Goal: Communication & Community: Answer question/provide support

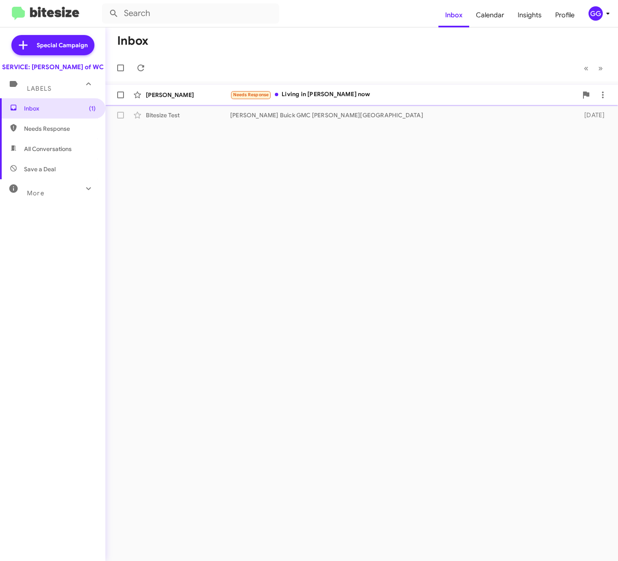
click at [311, 96] on div "Needs Response Living in [PERSON_NAME] now" at bounding box center [403, 95] width 347 height 10
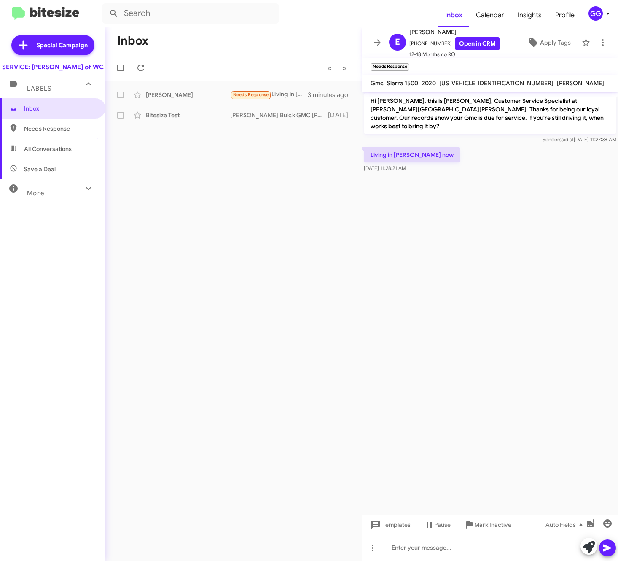
click at [500, 221] on cdk-virtual-scroll-viewport "Hi [PERSON_NAME], this is [PERSON_NAME], Customer Service Specialist at [PERSON…" at bounding box center [490, 302] width 256 height 423
click at [451, 548] on div at bounding box center [490, 547] width 256 height 27
click at [428, 43] on span "[PHONE_NUMBER] Open in CRM" at bounding box center [454, 43] width 90 height 13
copy span "18285071310"
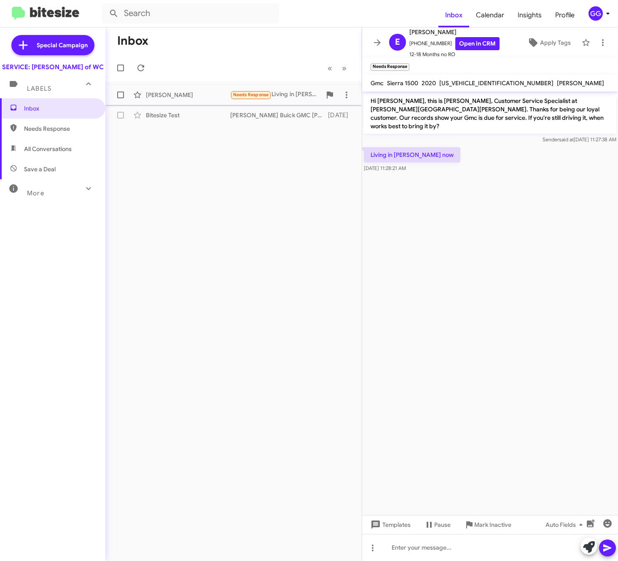
click at [255, 93] on span "Needs Response" at bounding box center [251, 94] width 36 height 5
click at [483, 288] on cdk-virtual-scroll-viewport "Hi [PERSON_NAME], this is [PERSON_NAME], Customer Service Specialist at [PERSON…" at bounding box center [490, 302] width 256 height 423
click at [478, 559] on div at bounding box center [490, 547] width 256 height 27
click at [476, 271] on cdk-virtual-scroll-viewport "Hi [PERSON_NAME], this is [PERSON_NAME], Customer Service Specialist at [PERSON…" at bounding box center [490, 302] width 256 height 423
click at [166, 96] on div "[PERSON_NAME]" at bounding box center [188, 95] width 84 height 8
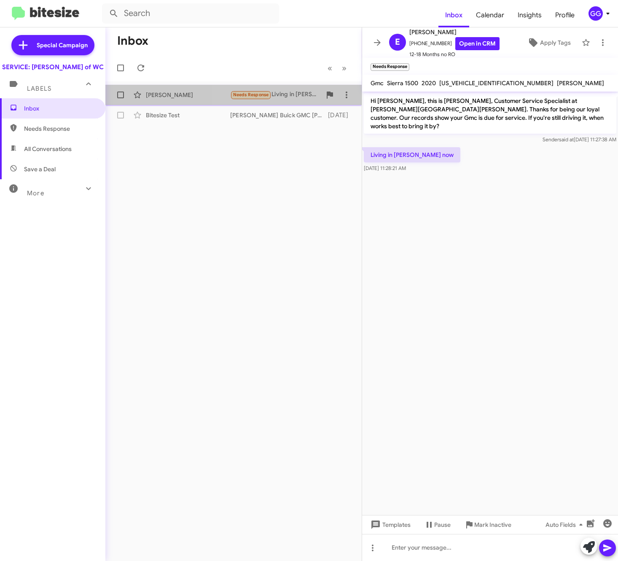
click at [251, 94] on span "Needs Response" at bounding box center [251, 94] width 36 height 5
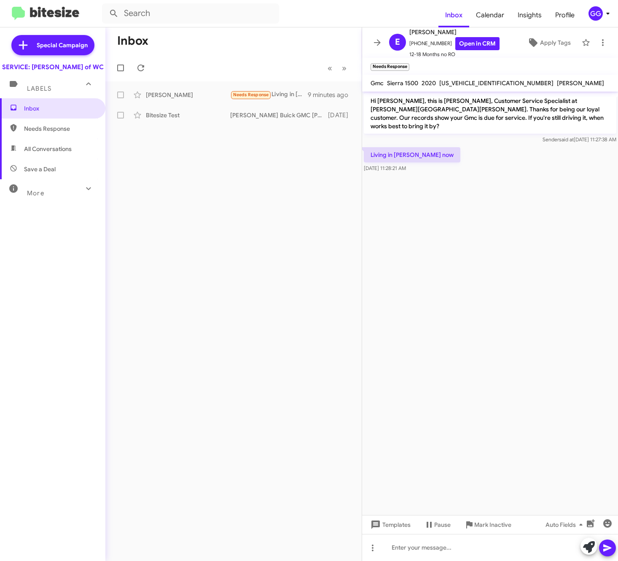
click at [454, 215] on cdk-virtual-scroll-viewport "Hi [PERSON_NAME], this is [PERSON_NAME], Customer Service Specialist at [PERSON…" at bounding box center [490, 302] width 256 height 423
click at [516, 273] on cdk-virtual-scroll-viewport "Hi [PERSON_NAME], this is [PERSON_NAME], Customer Service Specialist at [PERSON…" at bounding box center [490, 302] width 256 height 423
click at [50, 153] on span "All Conversations" at bounding box center [48, 149] width 48 height 8
type input "in:all-conversations"
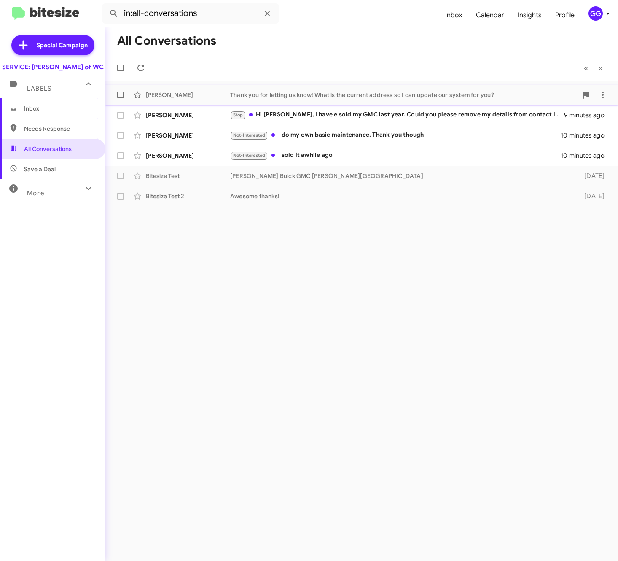
click at [120, 94] on span at bounding box center [120, 94] width 7 height 7
click at [120, 98] on input "checkbox" at bounding box center [120, 98] width 0 height 0
checkbox input "true"
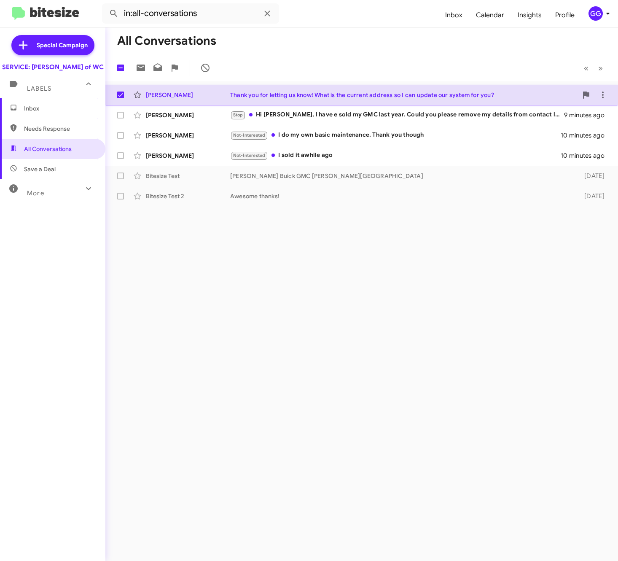
click at [238, 97] on div "Thank you for letting us know! What is the current address so I can update our …" at bounding box center [403, 95] width 347 height 8
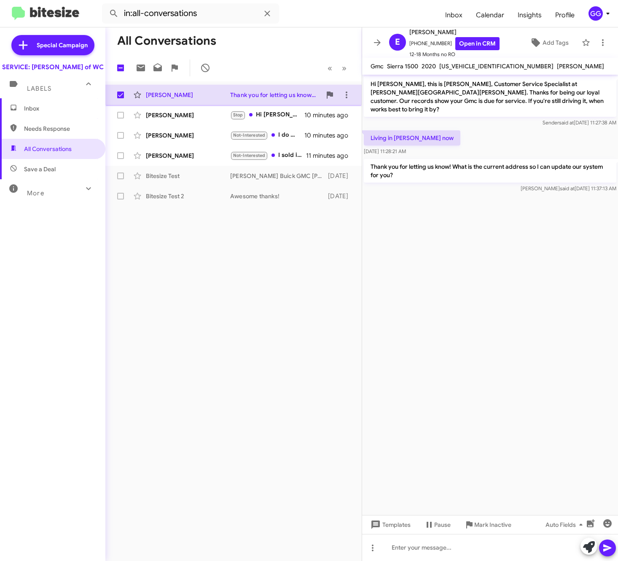
click at [175, 94] on div "[PERSON_NAME]" at bounding box center [188, 95] width 84 height 8
click at [59, 153] on span "All Conversations" at bounding box center [48, 149] width 48 height 8
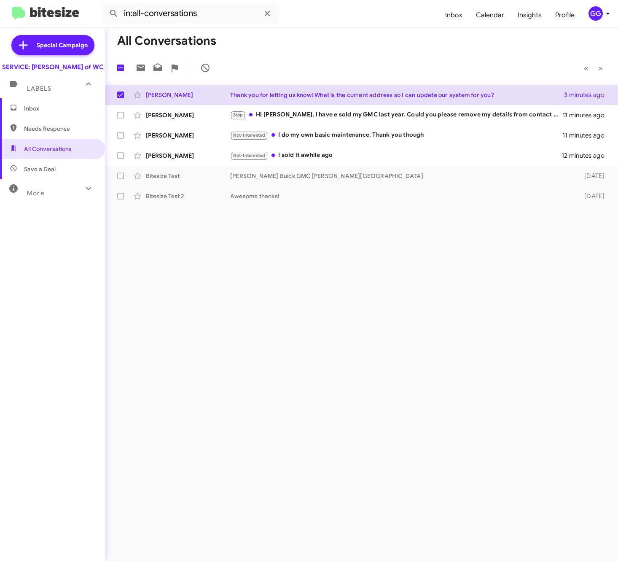
click at [59, 111] on span "Inbox" at bounding box center [52, 108] width 105 height 20
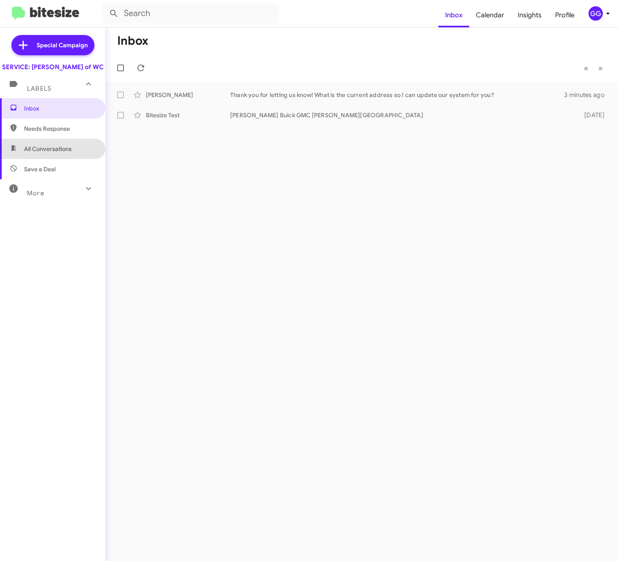
click at [64, 153] on span "All Conversations" at bounding box center [48, 149] width 48 height 8
type input "in:all-conversations"
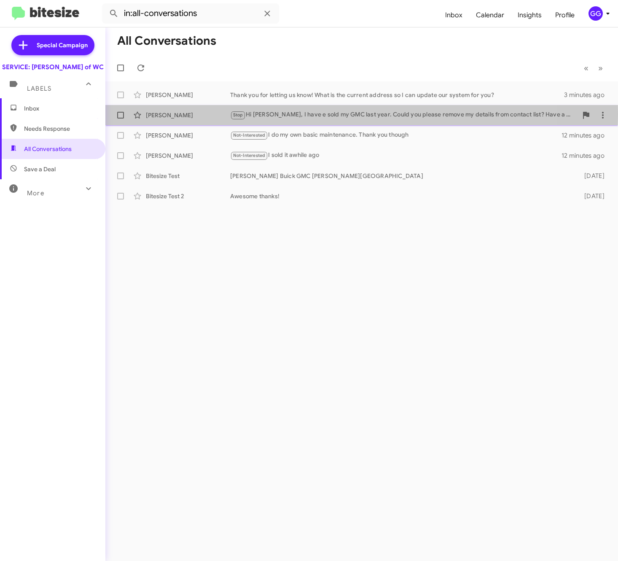
click at [159, 114] on div "[PERSON_NAME]" at bounding box center [188, 115] width 84 height 8
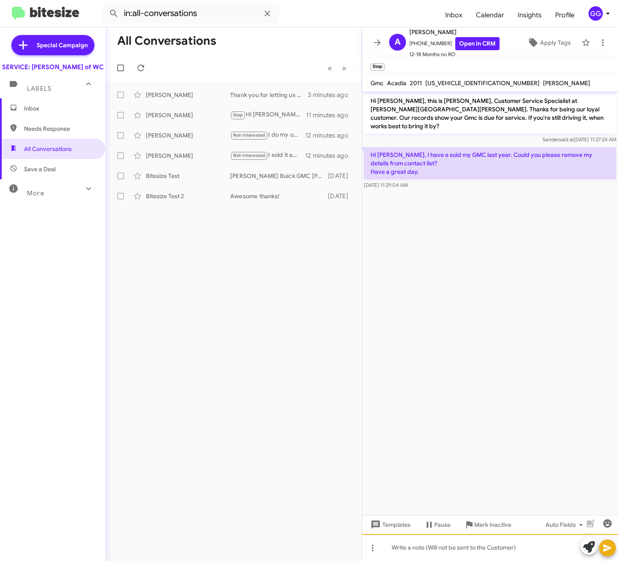
click at [437, 546] on div at bounding box center [490, 547] width 256 height 27
click at [455, 548] on div at bounding box center [490, 547] width 256 height 27
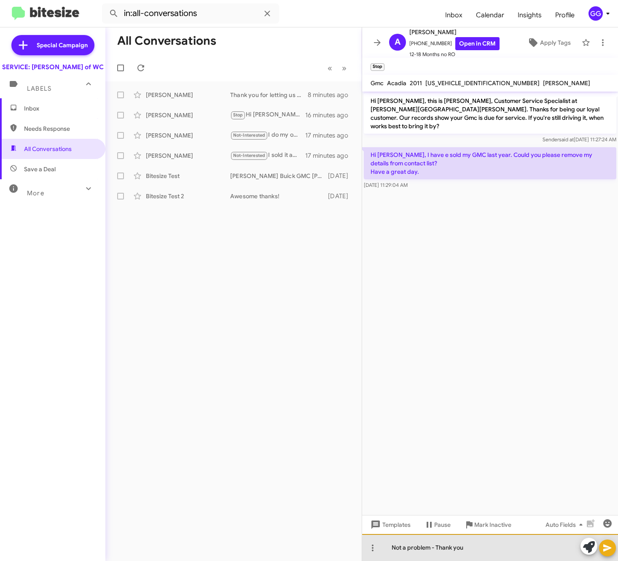
click at [552, 549] on div "Not a problem - Thank you" at bounding box center [490, 547] width 256 height 27
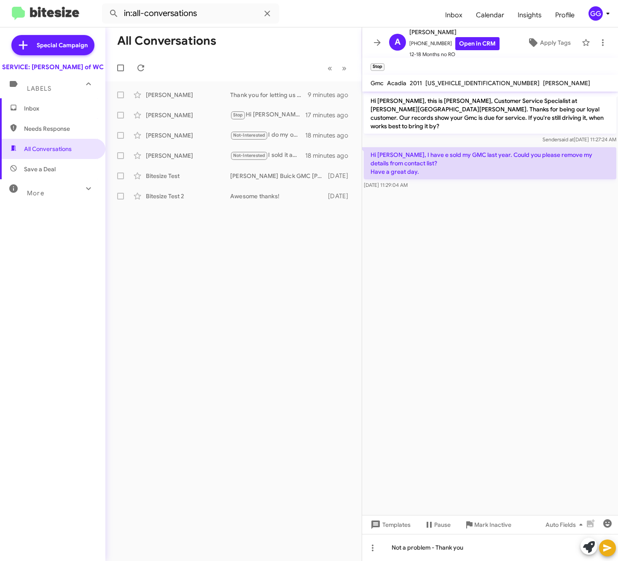
click at [607, 547] on icon at bounding box center [607, 547] width 8 height 7
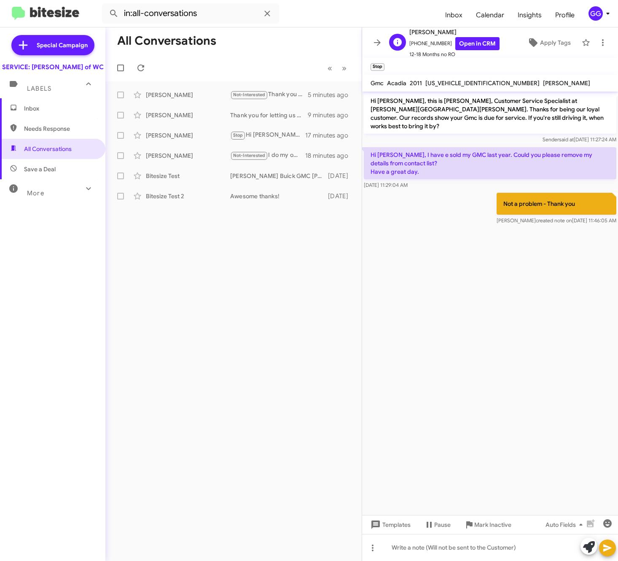
click at [427, 41] on span "[PHONE_NUMBER] Open in CRM" at bounding box center [454, 43] width 90 height 13
copy span "17326661787"
click at [541, 281] on cdk-virtual-scroll-viewport "Hi [PERSON_NAME], this is [PERSON_NAME], Customer Service Specialist at [PERSON…" at bounding box center [490, 302] width 256 height 423
click at [461, 80] on span "[US_VEHICLE_IDENTIFICATION_NUMBER]" at bounding box center [482, 83] width 114 height 8
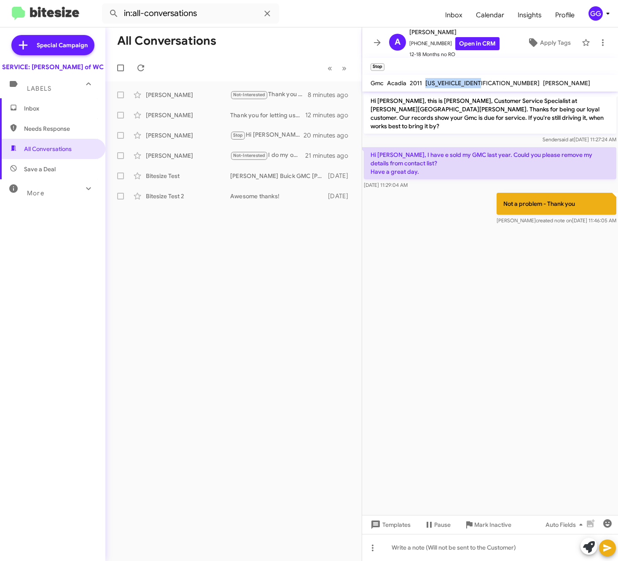
click at [461, 80] on span "[US_VEHICLE_IDENTIFICATION_NUMBER]" at bounding box center [482, 83] width 114 height 8
copy span "[US_VEHICLE_IDENTIFICATION_NUMBER]"
click at [296, 154] on div "Not-Interested I do my own basic maintenance. Thank you though" at bounding box center [275, 156] width 91 height 10
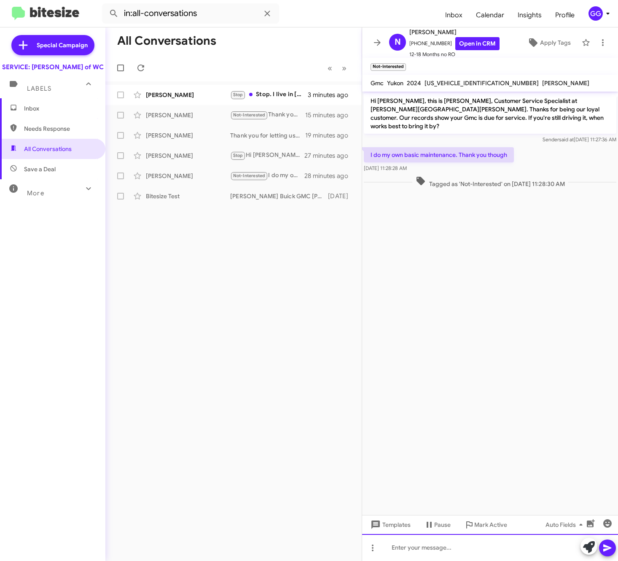
click at [422, 551] on div at bounding box center [490, 547] width 256 height 27
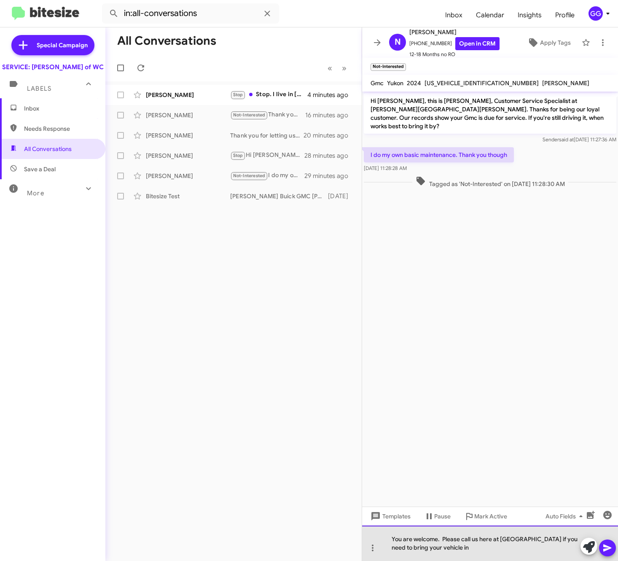
click at [539, 541] on div "You are welcome. Please call us here at [GEOGRAPHIC_DATA] if you need to bring …" at bounding box center [490, 542] width 256 height 35
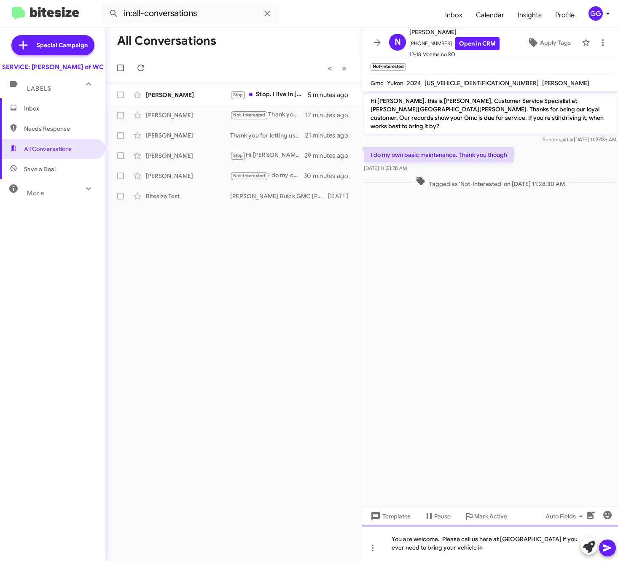
click at [446, 548] on div "You are welcome. Please call us here at [GEOGRAPHIC_DATA] if you ever need to b…" at bounding box center [490, 542] width 256 height 35
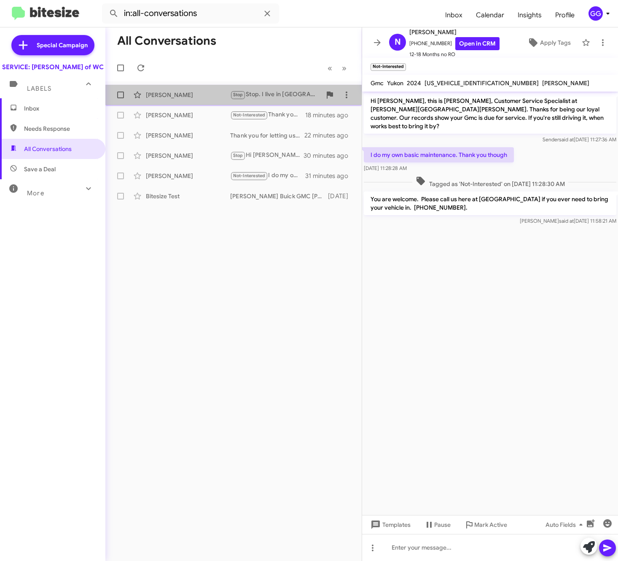
click at [170, 93] on div "[PERSON_NAME]" at bounding box center [188, 95] width 84 height 8
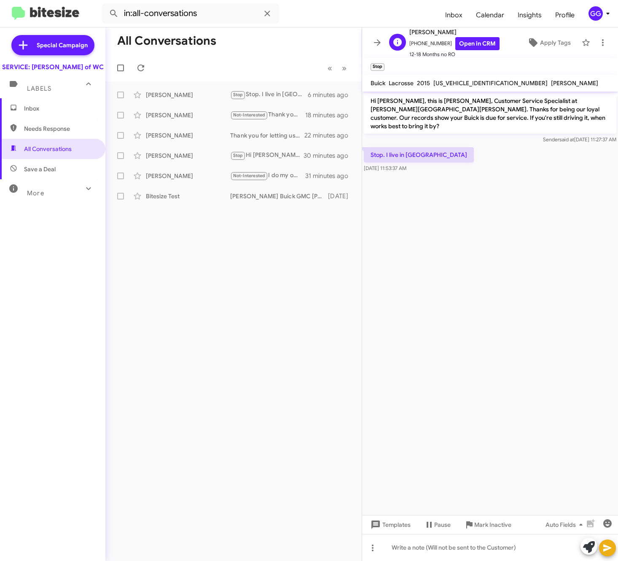
click at [429, 41] on span "[PHONE_NUMBER] Open in CRM" at bounding box center [454, 43] width 90 height 13
copy span "17176880215"
click at [187, 289] on div "All Conversations « Previous » Next [PERSON_NAME] Stop Stop. I live in pa 11 mi…" at bounding box center [233, 293] width 256 height 533
click at [138, 116] on icon at bounding box center [137, 115] width 10 height 10
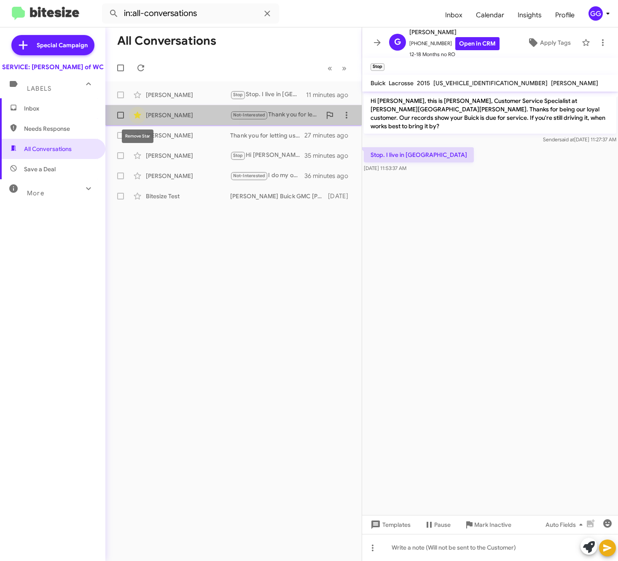
click at [140, 115] on icon at bounding box center [137, 115] width 7 height 7
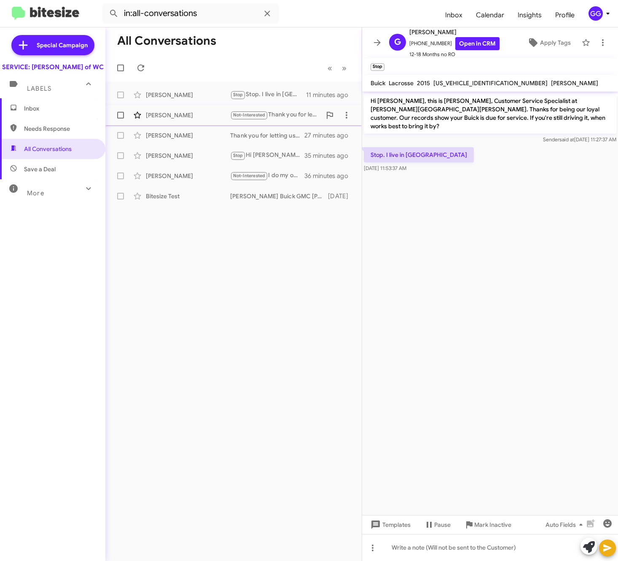
click at [120, 113] on span at bounding box center [120, 115] width 7 height 7
click at [120, 118] on input "checkbox" at bounding box center [120, 118] width 0 height 0
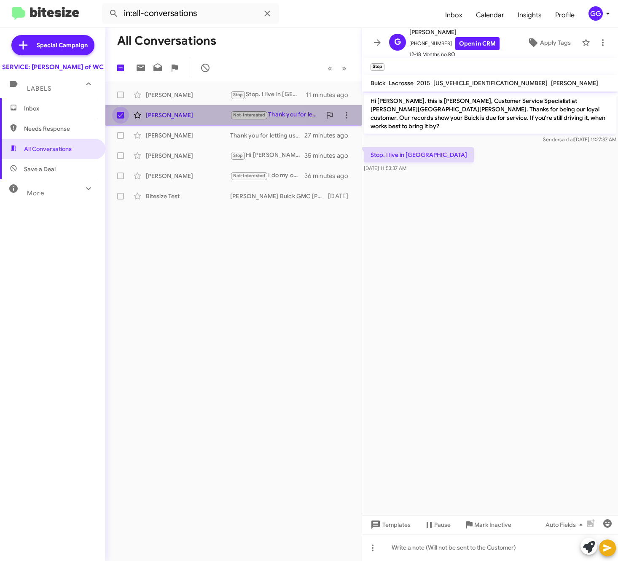
click at [120, 113] on span at bounding box center [120, 115] width 7 height 7
click at [120, 118] on input "checkbox" at bounding box center [120, 118] width 0 height 0
checkbox input "false"
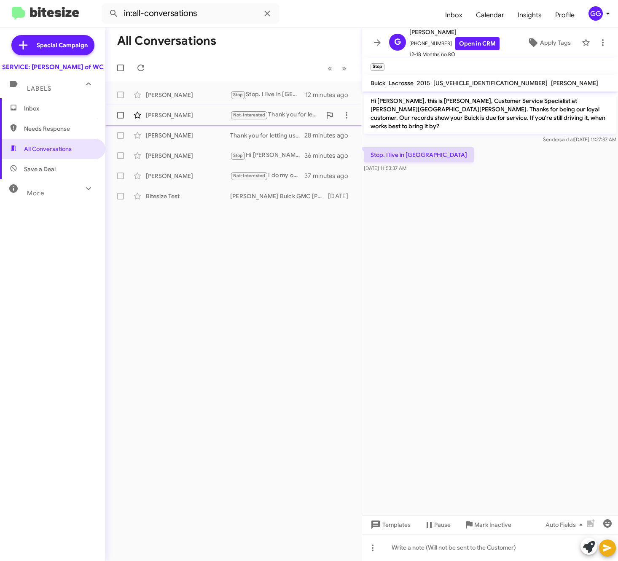
click at [156, 113] on div "[PERSON_NAME]" at bounding box center [188, 115] width 84 height 8
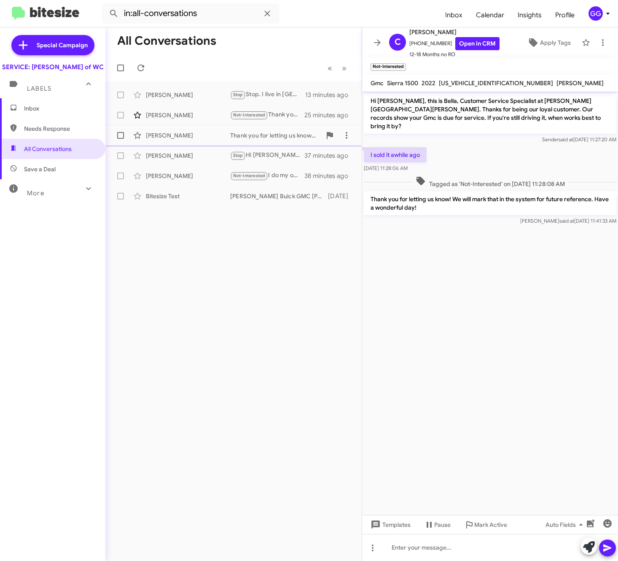
click at [160, 133] on div "[PERSON_NAME]" at bounding box center [188, 135] width 84 height 8
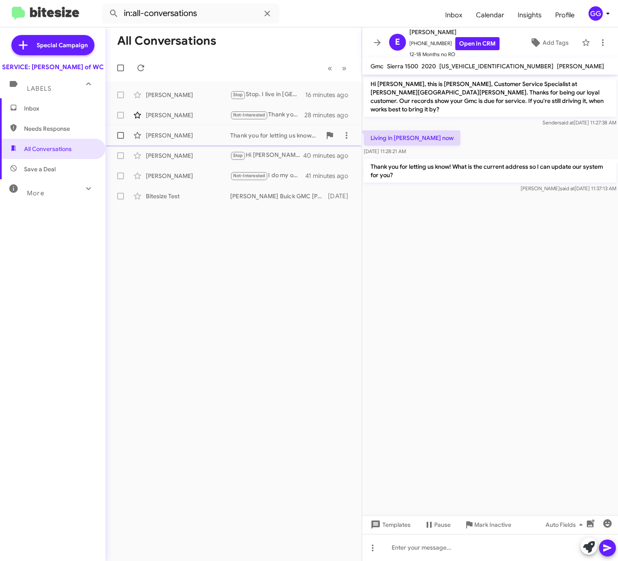
click at [169, 136] on div "[PERSON_NAME]" at bounding box center [188, 135] width 84 height 8
click at [255, 136] on div "Thank you for letting us know! What is the current address so I can update our …" at bounding box center [275, 135] width 91 height 8
click at [467, 63] on span "[US_VEHICLE_IDENTIFICATION_NUMBER]" at bounding box center [496, 66] width 114 height 8
copy span "[US_VEHICLE_IDENTIFICATION_NUMBER]"
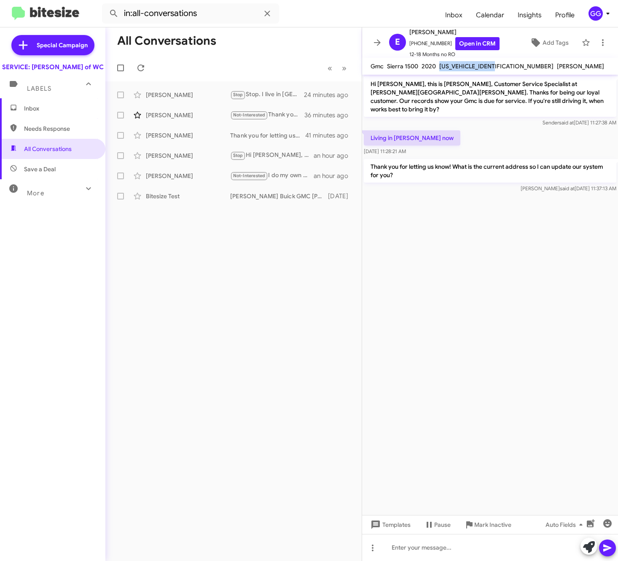
click at [86, 190] on icon at bounding box center [88, 188] width 5 height 3
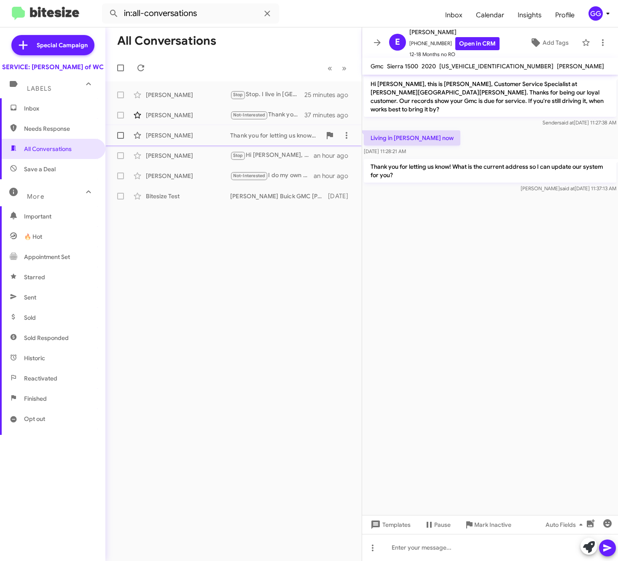
click at [249, 135] on div "Thank you for letting us know! What is the current address so I can update our …" at bounding box center [275, 135] width 91 height 8
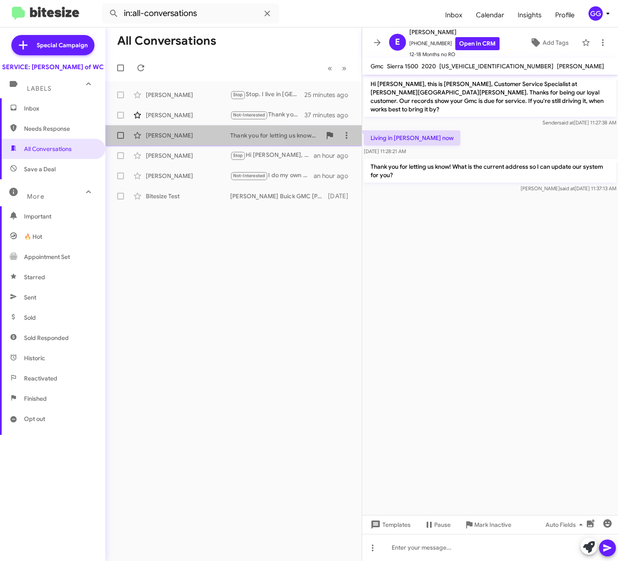
click at [163, 134] on div "[PERSON_NAME]" at bounding box center [188, 135] width 84 height 8
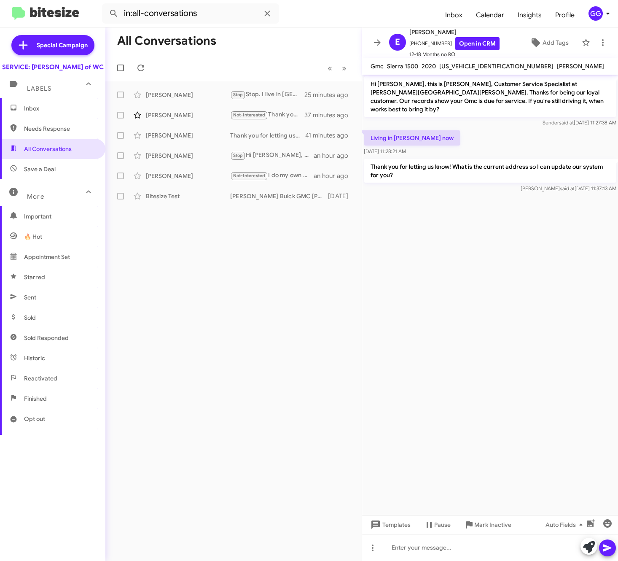
click at [251, 350] on div "All Conversations « Previous » Next [PERSON_NAME] Stop Stop. I live in pa 25 mi…" at bounding box center [233, 293] width 256 height 533
click at [466, 260] on cdk-virtual-scroll-viewport "Hi [PERSON_NAME], this is [PERSON_NAME], Customer Service Specialist at [PERSON…" at bounding box center [490, 295] width 256 height 440
click at [86, 193] on icon at bounding box center [88, 191] width 5 height 3
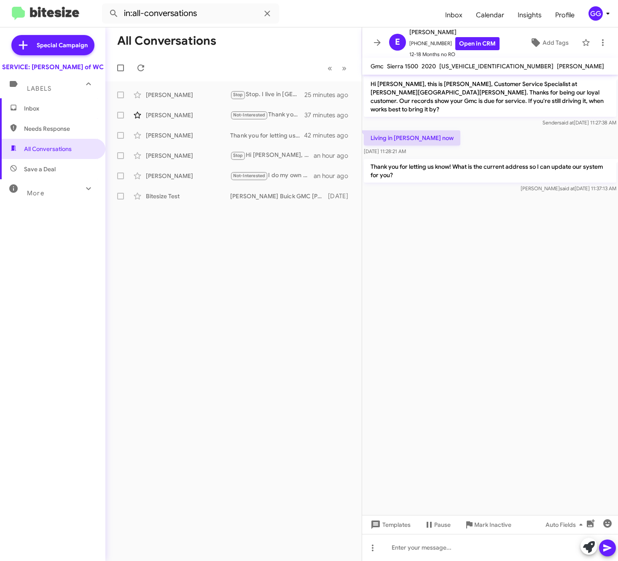
click at [83, 194] on icon at bounding box center [88, 188] width 10 height 10
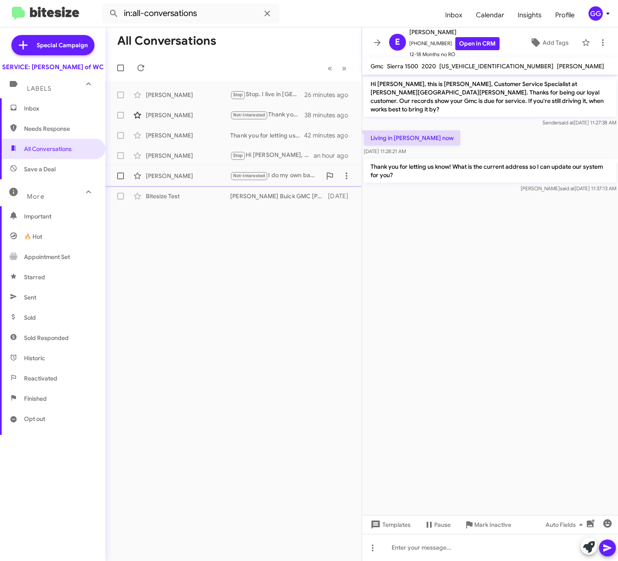
click at [173, 175] on div "[PERSON_NAME]" at bounding box center [188, 176] width 84 height 8
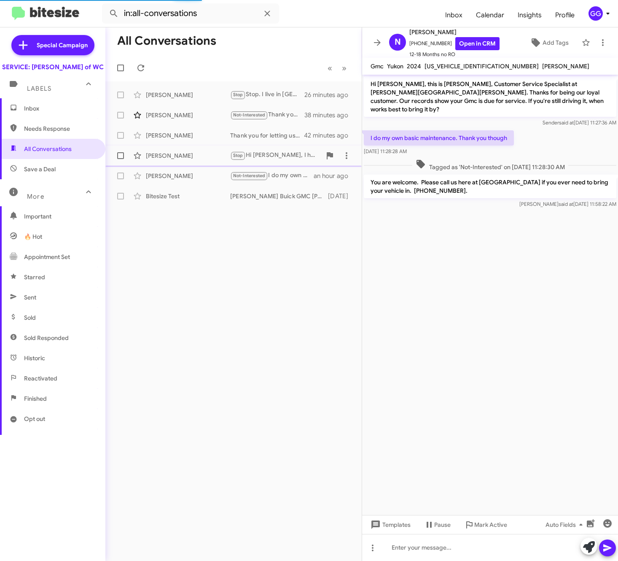
click at [173, 155] on div "[PERSON_NAME]" at bounding box center [188, 155] width 84 height 8
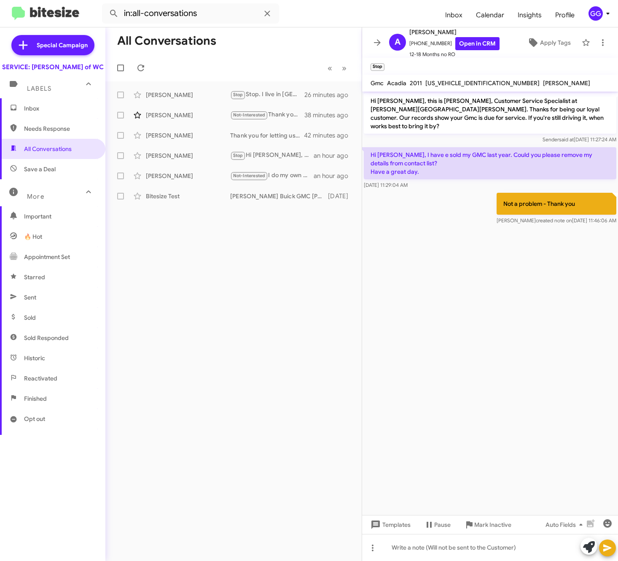
click at [33, 322] on span "Sold" at bounding box center [30, 317] width 12 height 8
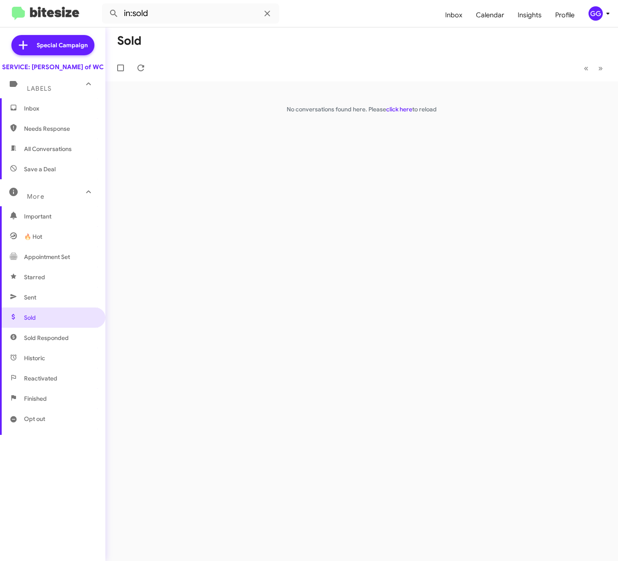
click at [61, 153] on span "All Conversations" at bounding box center [48, 149] width 48 height 8
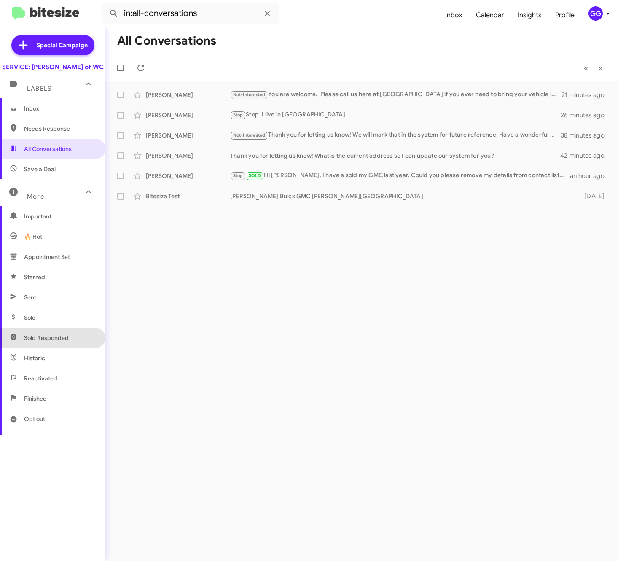
click at [56, 342] on span "Sold Responded" at bounding box center [46, 337] width 45 height 8
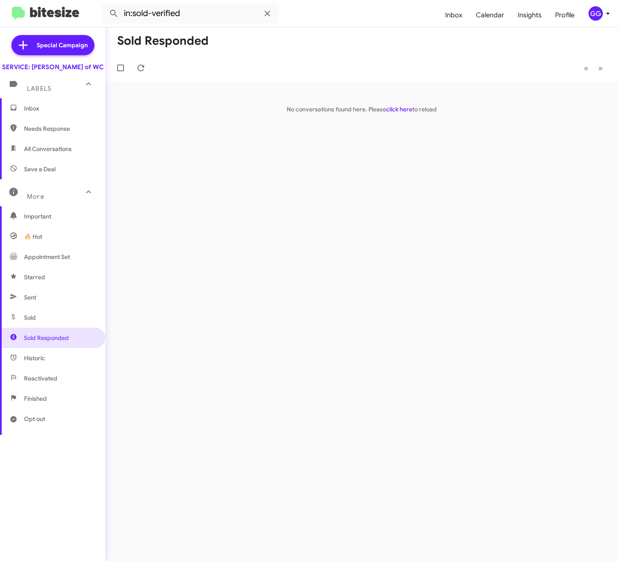
click at [64, 153] on span "All Conversations" at bounding box center [48, 149] width 48 height 8
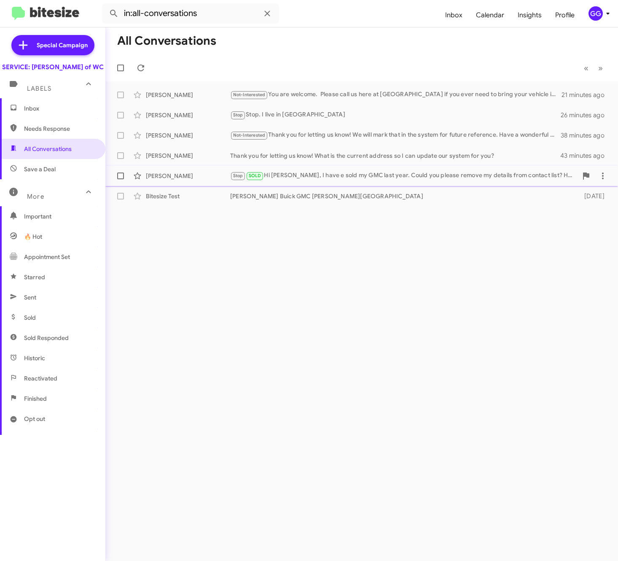
click at [253, 175] on span "SOLD" at bounding box center [255, 175] width 13 height 5
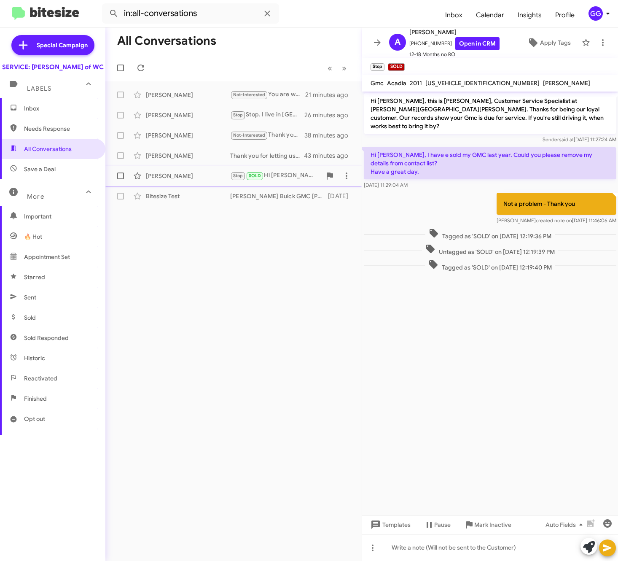
click at [163, 177] on div "[PERSON_NAME]" at bounding box center [188, 176] width 84 height 8
click at [282, 174] on div "Stop SOLD Hi [PERSON_NAME], I have e sold my GMC last year. Could you please re…" at bounding box center [275, 176] width 91 height 10
click at [273, 296] on div "All Conversations « Previous » Next [PERSON_NAME] Not-Interested You are welcom…" at bounding box center [233, 293] width 256 height 533
click at [161, 134] on div "[PERSON_NAME]" at bounding box center [188, 135] width 84 height 8
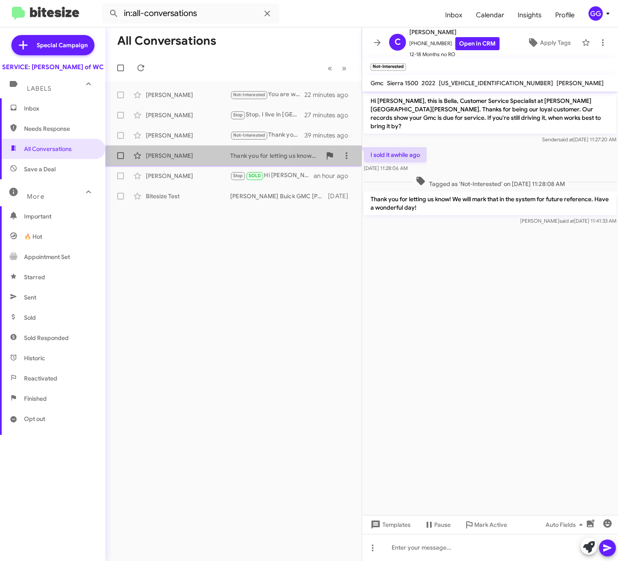
click at [166, 155] on div "[PERSON_NAME]" at bounding box center [188, 155] width 84 height 8
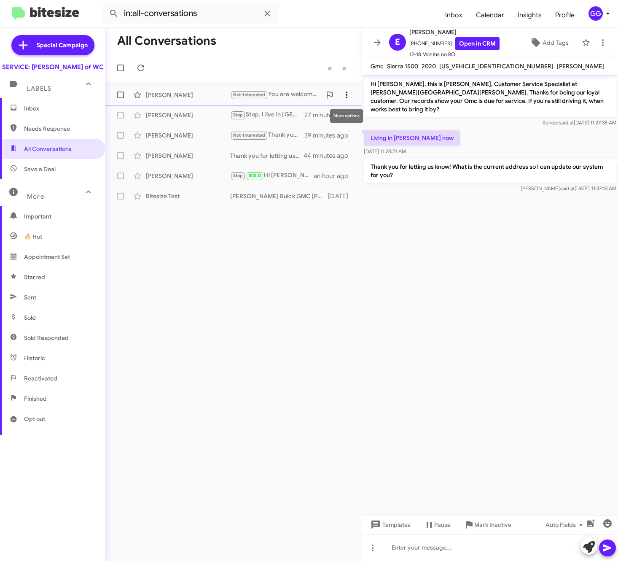
click at [345, 94] on icon at bounding box center [346, 95] width 10 height 10
click at [271, 355] on div at bounding box center [309, 280] width 618 height 561
click at [262, 154] on div "Thank you for letting us know! What is the current address so I can update our …" at bounding box center [275, 155] width 91 height 8
click at [162, 153] on div "[PERSON_NAME]" at bounding box center [188, 155] width 84 height 8
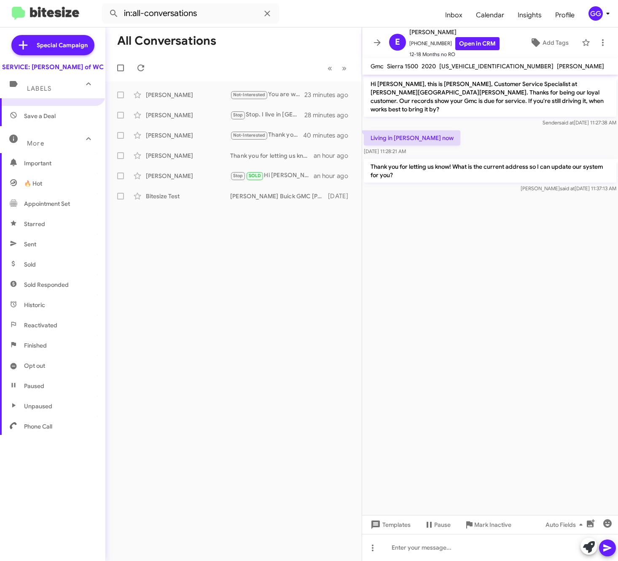
scroll to position [62, 0]
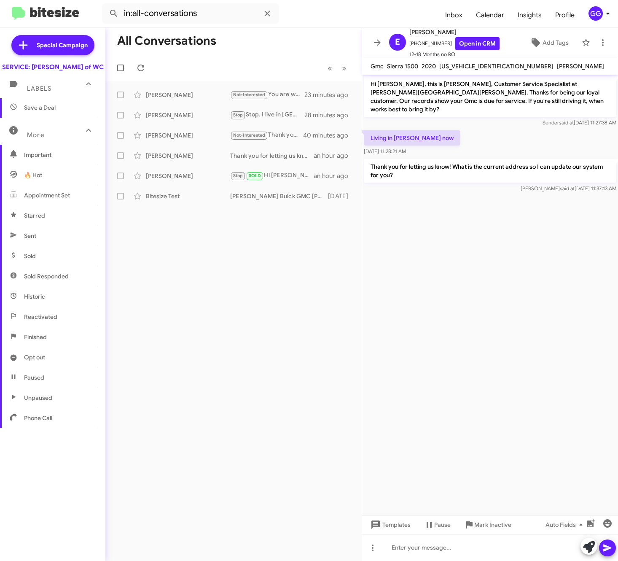
click at [55, 341] on span "Finished" at bounding box center [52, 337] width 105 height 20
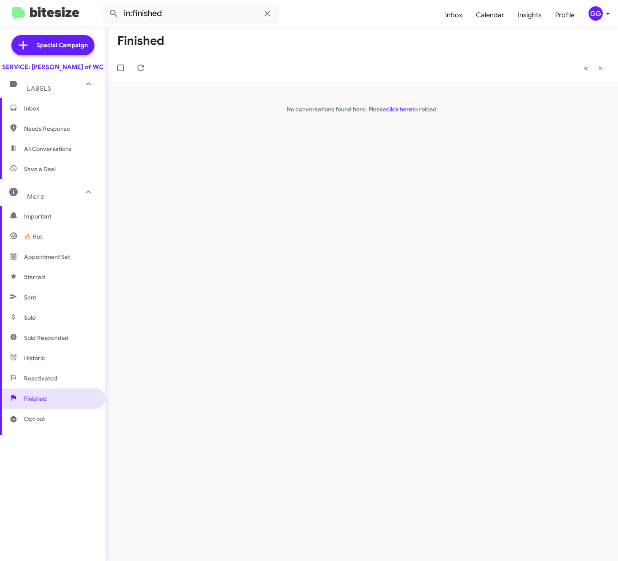
click at [68, 153] on span "All Conversations" at bounding box center [48, 149] width 48 height 8
type input "in:all-conversations"
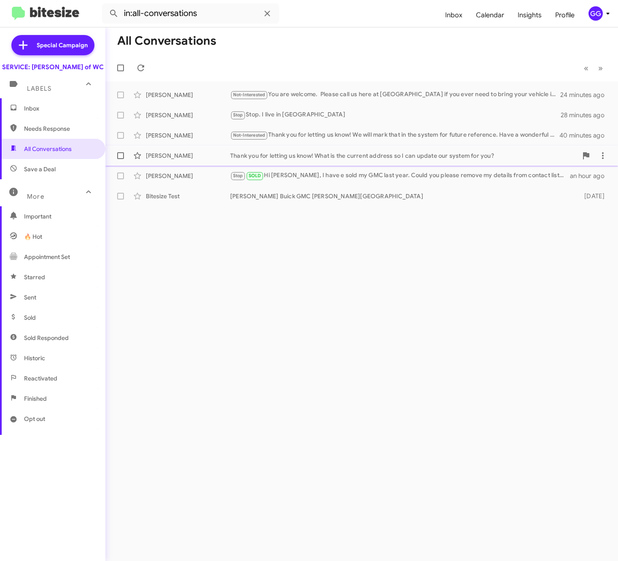
click at [169, 156] on div "[PERSON_NAME]" at bounding box center [188, 155] width 84 height 8
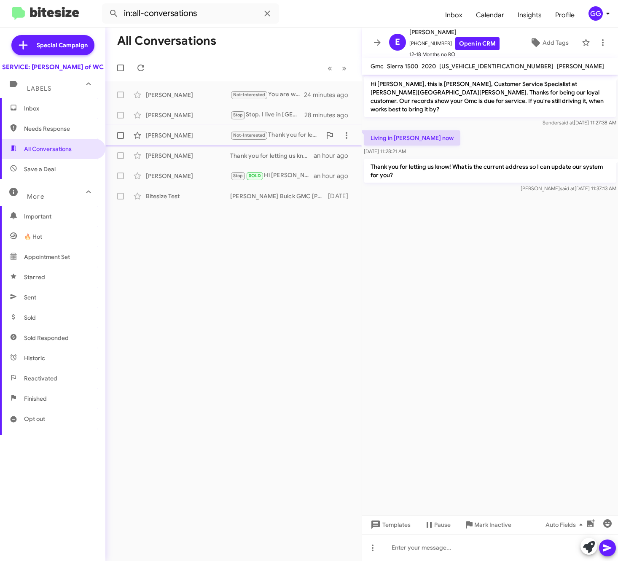
click at [172, 137] on div "[PERSON_NAME]" at bounding box center [188, 135] width 84 height 8
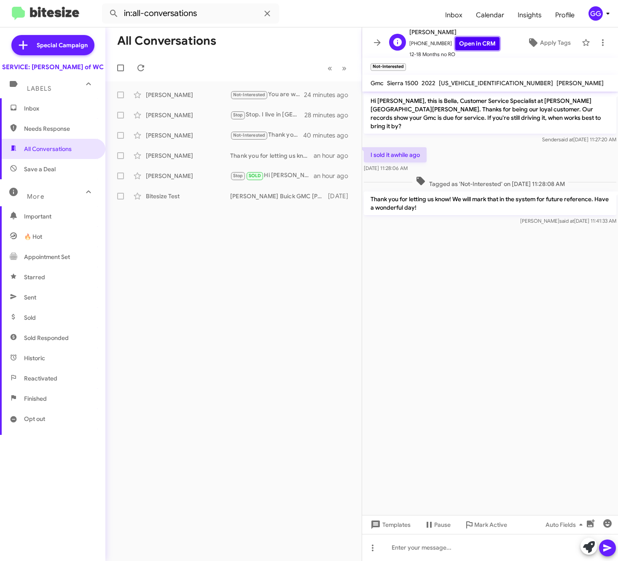
click at [458, 44] on link "Open in CRM" at bounding box center [477, 43] width 44 height 13
click at [137, 96] on icon at bounding box center [137, 95] width 10 height 10
click at [169, 174] on div "[PERSON_NAME]" at bounding box center [188, 176] width 84 height 8
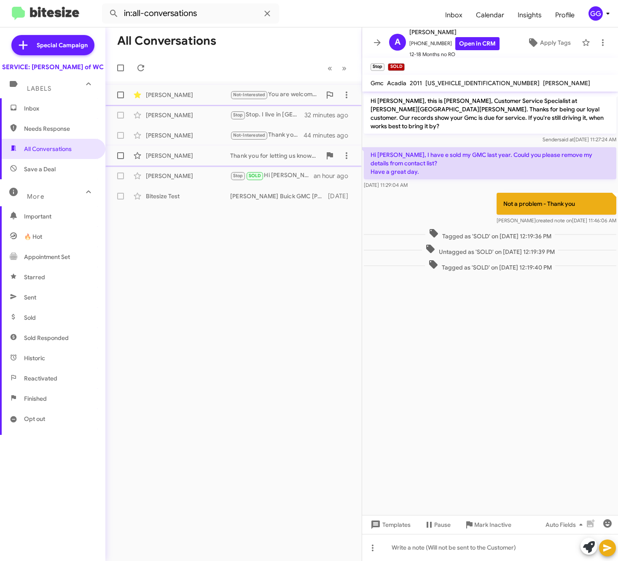
click at [122, 156] on span at bounding box center [120, 155] width 7 height 7
click at [121, 159] on input "checkbox" at bounding box center [120, 159] width 0 height 0
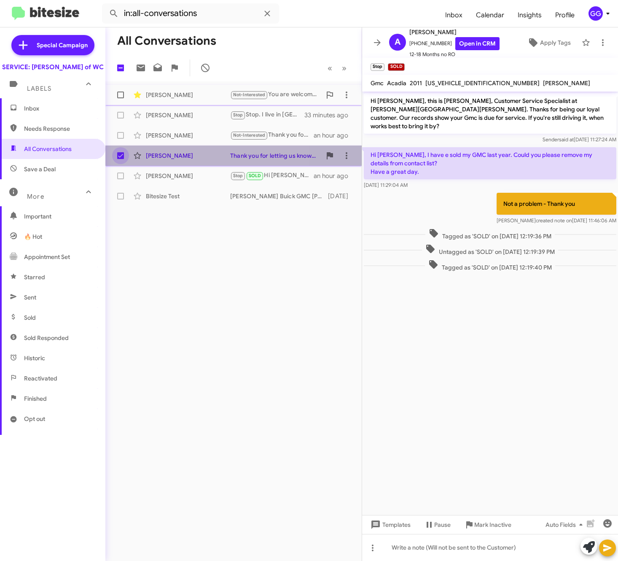
click at [121, 157] on span at bounding box center [120, 155] width 7 height 7
click at [121, 159] on input "checkbox" at bounding box center [120, 159] width 0 height 0
checkbox input "false"
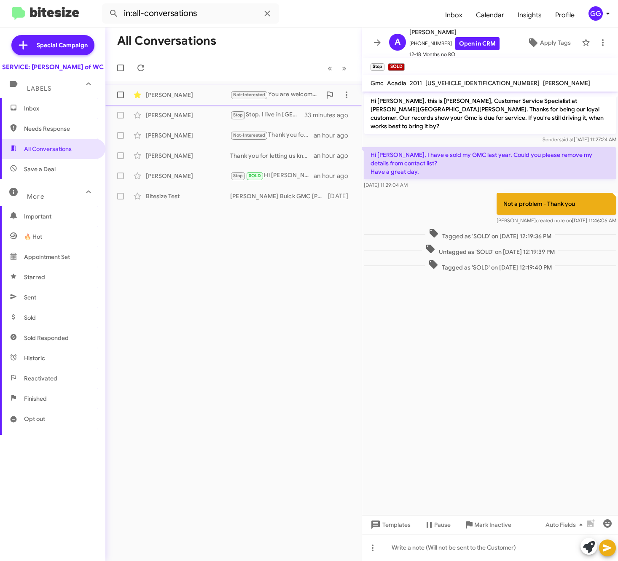
click at [208, 351] on div "All Conversations « Previous » Next [PERSON_NAME] Not-Interested You are welcom…" at bounding box center [233, 293] width 256 height 533
click at [140, 94] on icon at bounding box center [137, 94] width 7 height 7
click at [53, 133] on span "Needs Response" at bounding box center [60, 128] width 72 height 8
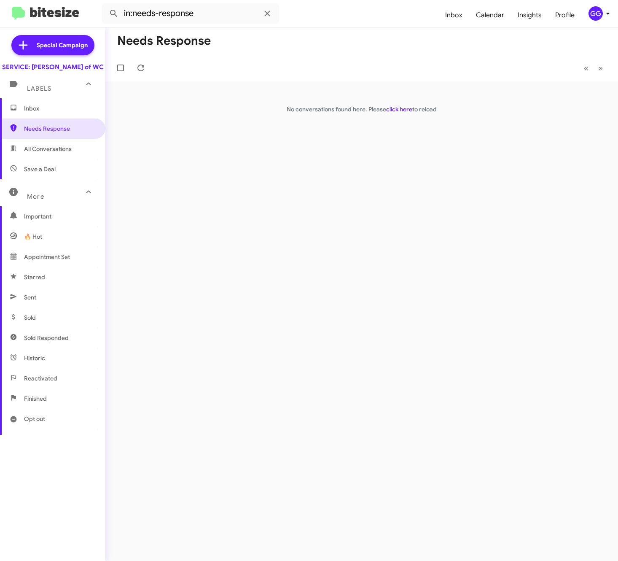
click at [70, 153] on span "All Conversations" at bounding box center [48, 149] width 48 height 8
type input "in:all-conversations"
